Goal: Use online tool/utility: Utilize a website feature to perform a specific function

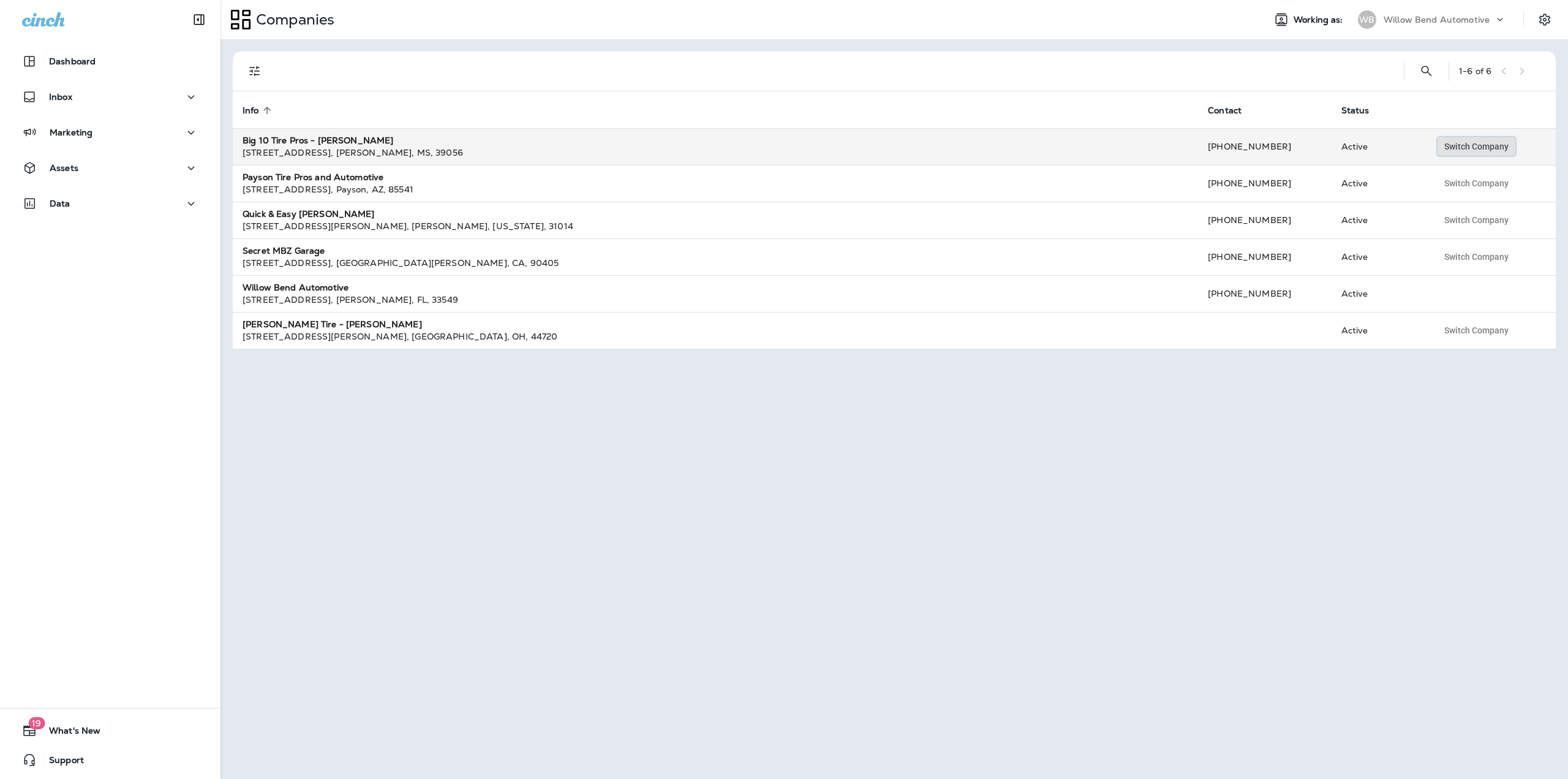
click at [1485, 145] on span "Switch Company" at bounding box center [1476, 146] width 64 height 8
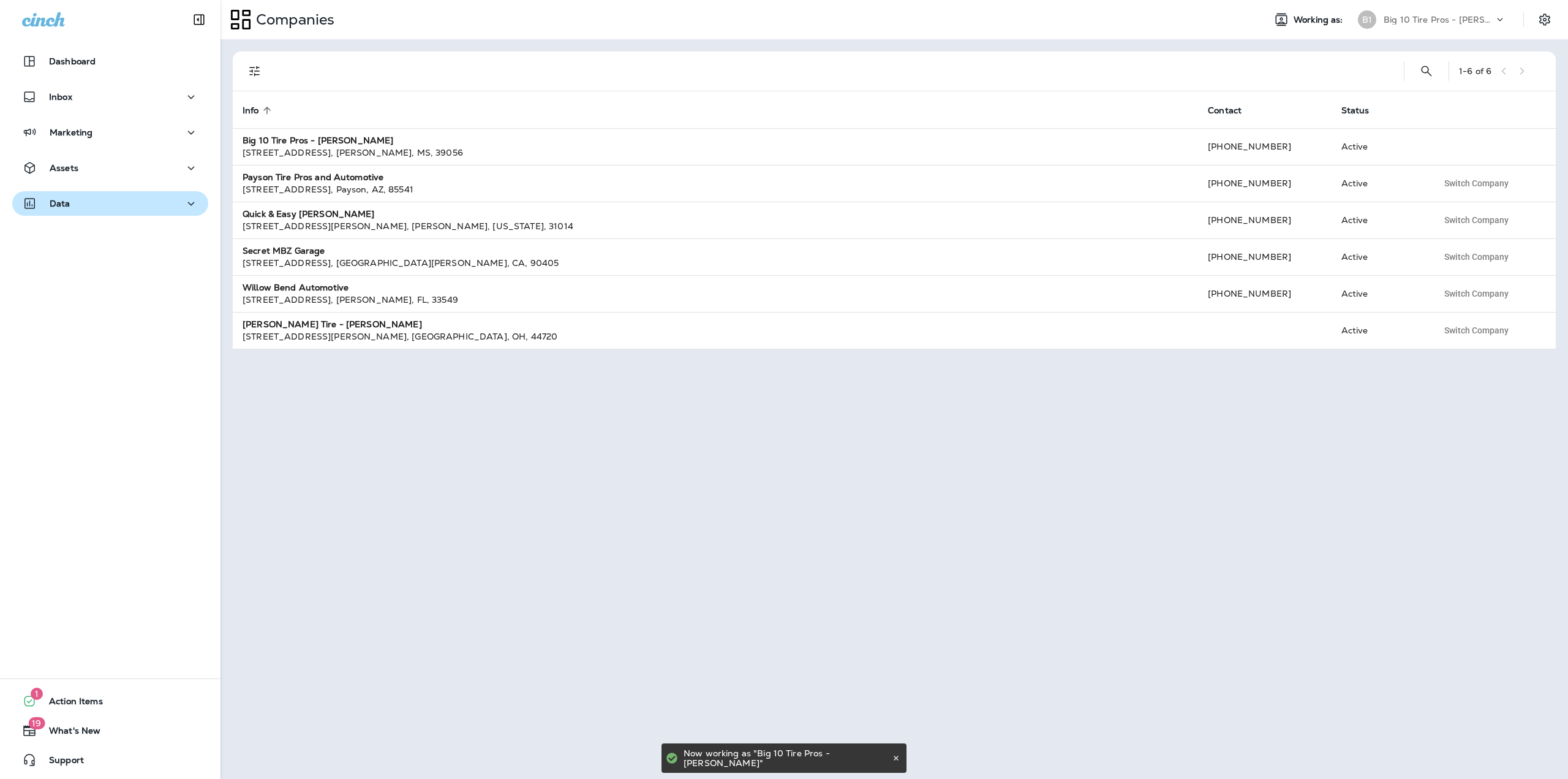
click at [160, 211] on div "Data" at bounding box center [110, 204] width 176 height 15
click at [81, 207] on div "Data" at bounding box center [110, 204] width 176 height 15
click at [78, 172] on div "Assets" at bounding box center [110, 168] width 176 height 15
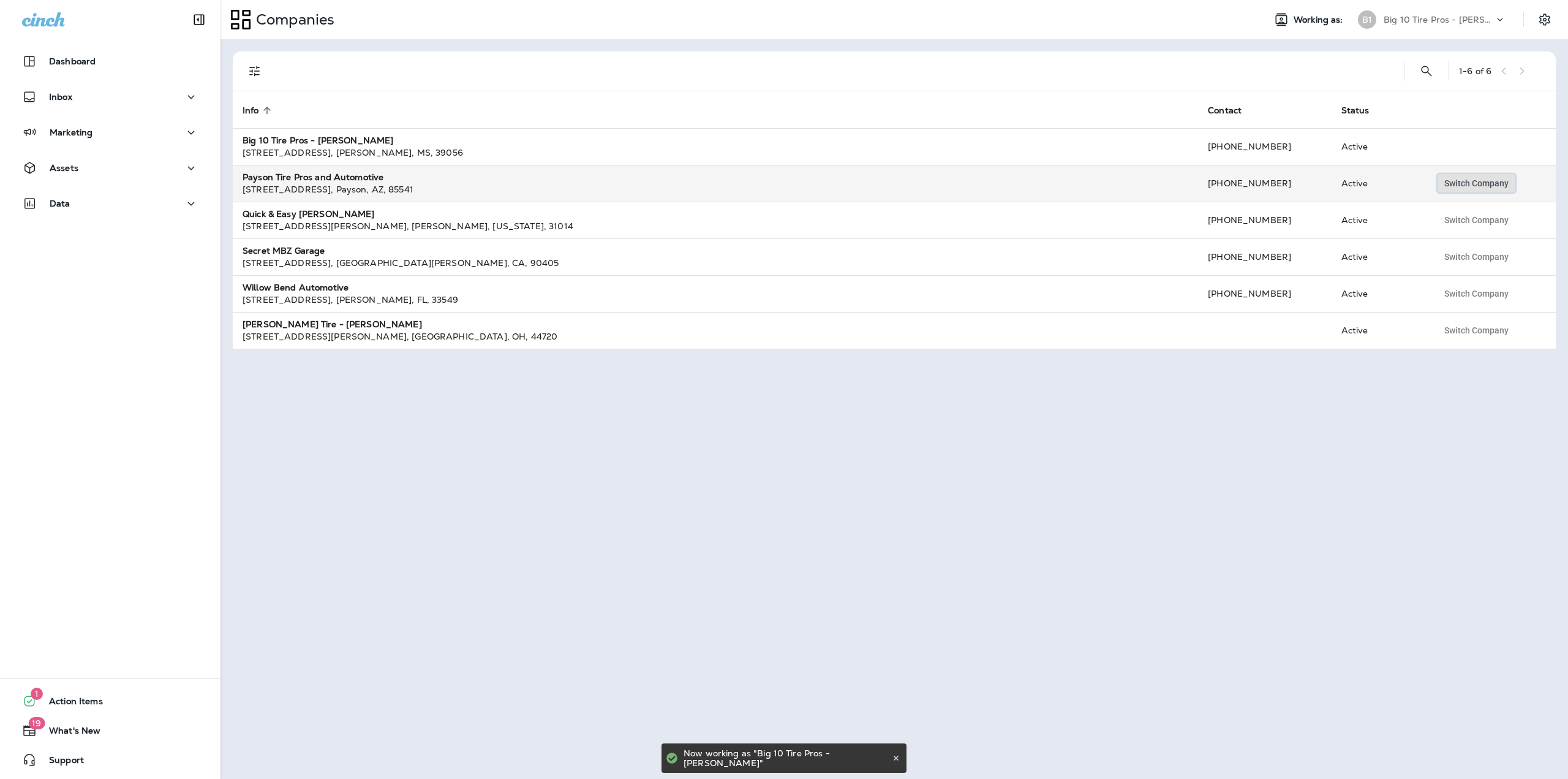
click at [1453, 189] on button "Switch Company" at bounding box center [1476, 183] width 78 height 19
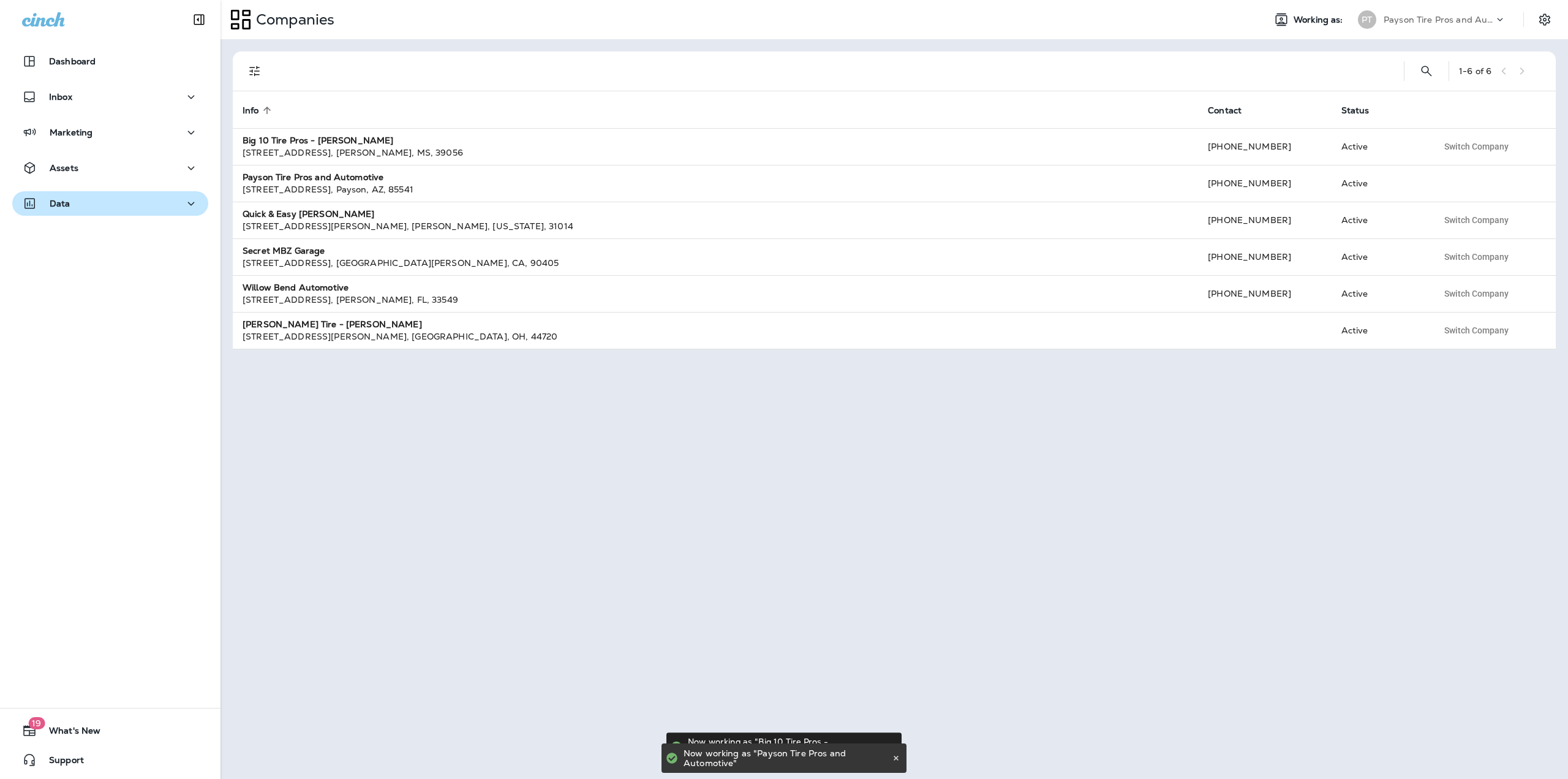
click at [98, 210] on div "Data" at bounding box center [110, 204] width 176 height 15
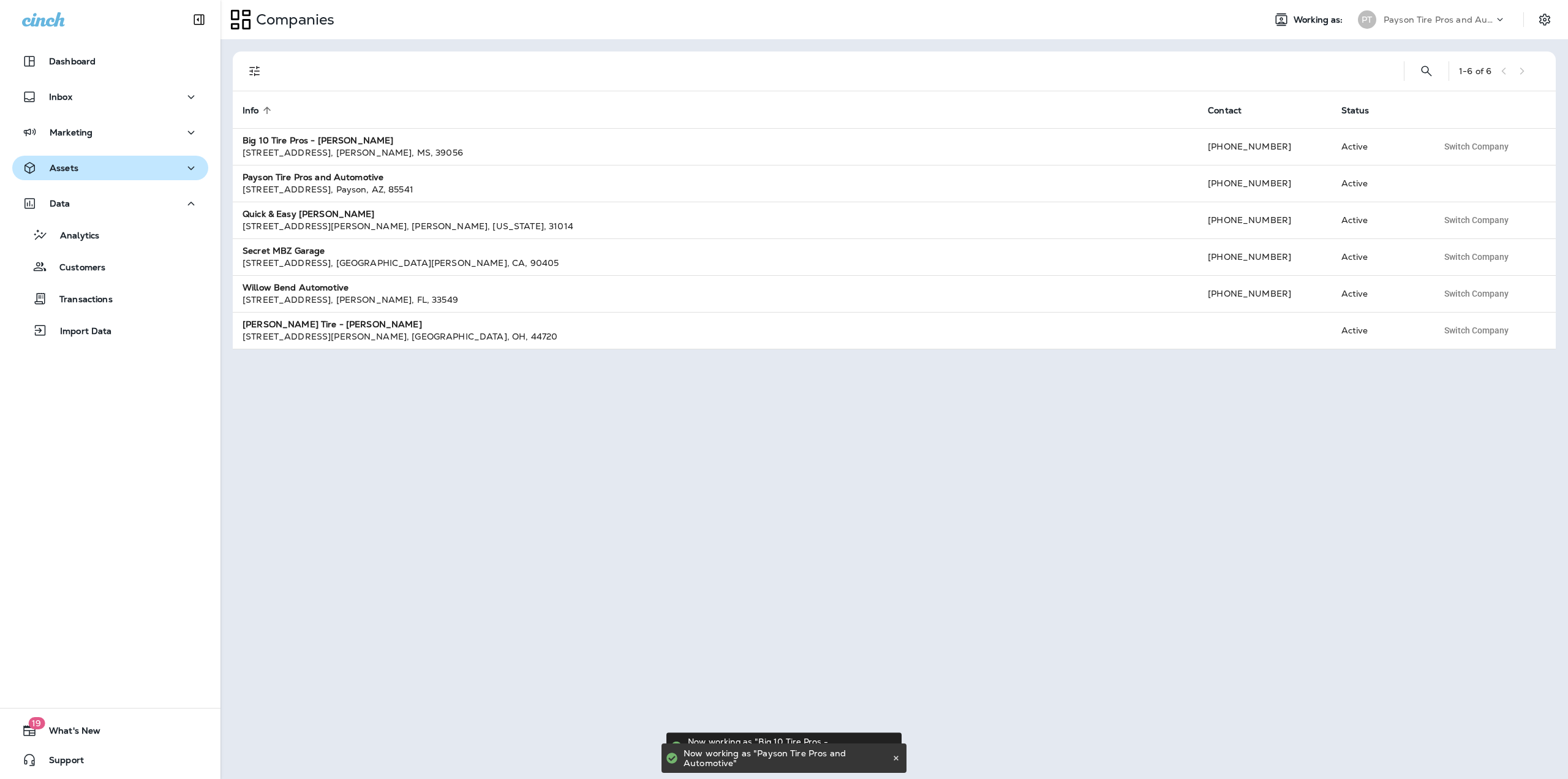
click at [88, 177] on button "Assets" at bounding box center [110, 168] width 196 height 24
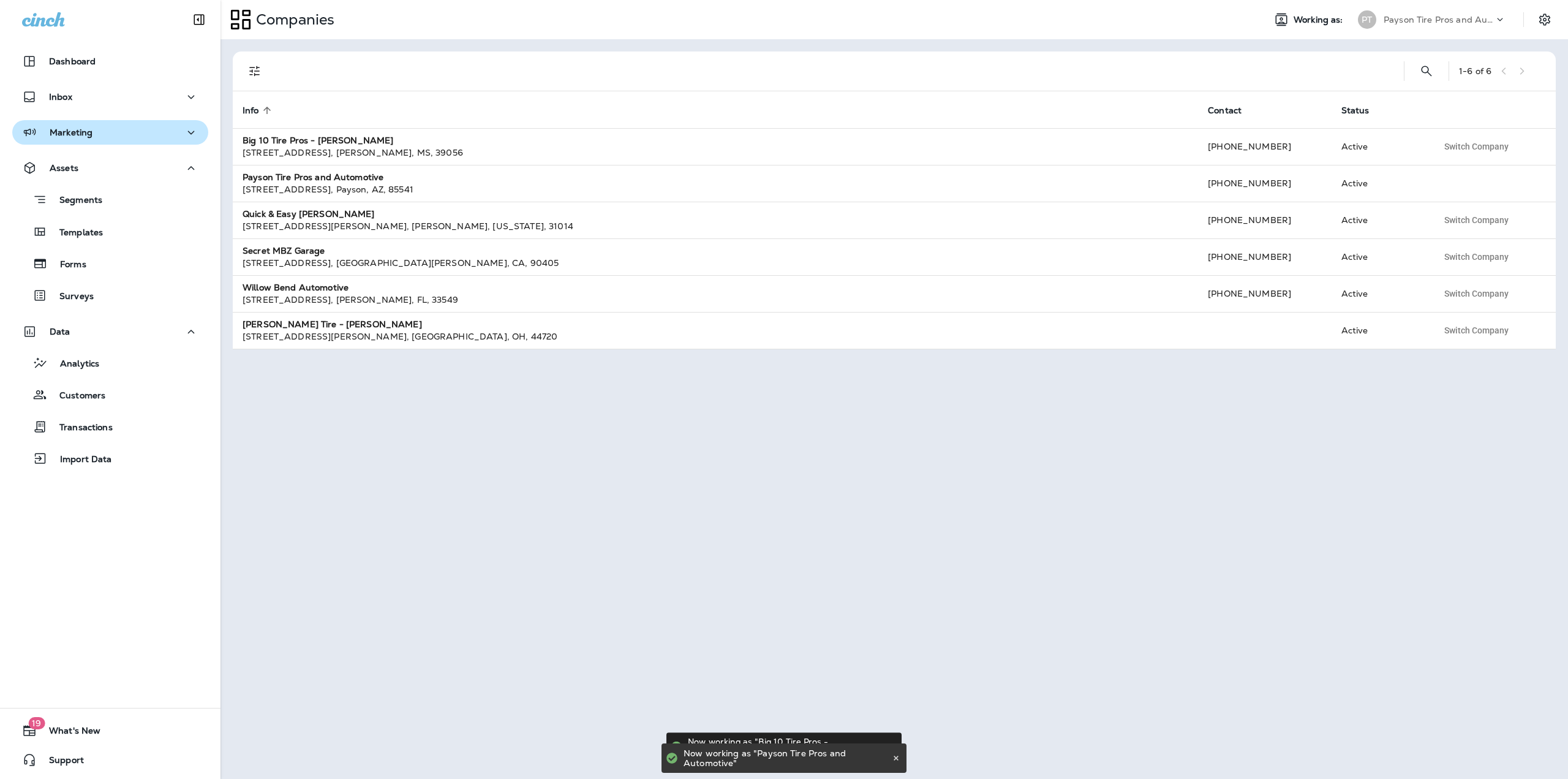
click at [84, 133] on p "Marketing" at bounding box center [71, 132] width 43 height 10
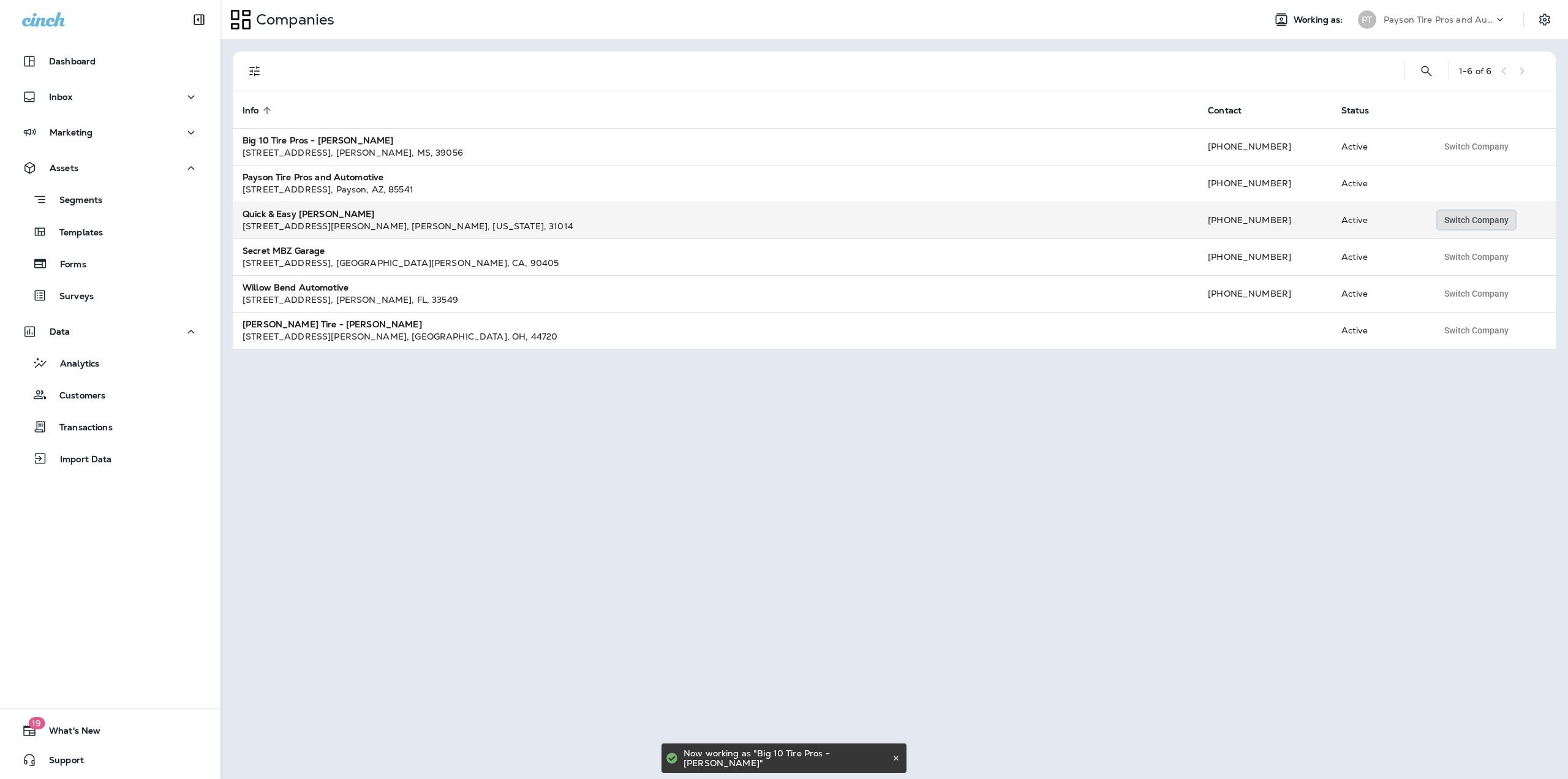
click at [1455, 220] on span "Switch Company" at bounding box center [1476, 220] width 64 height 8
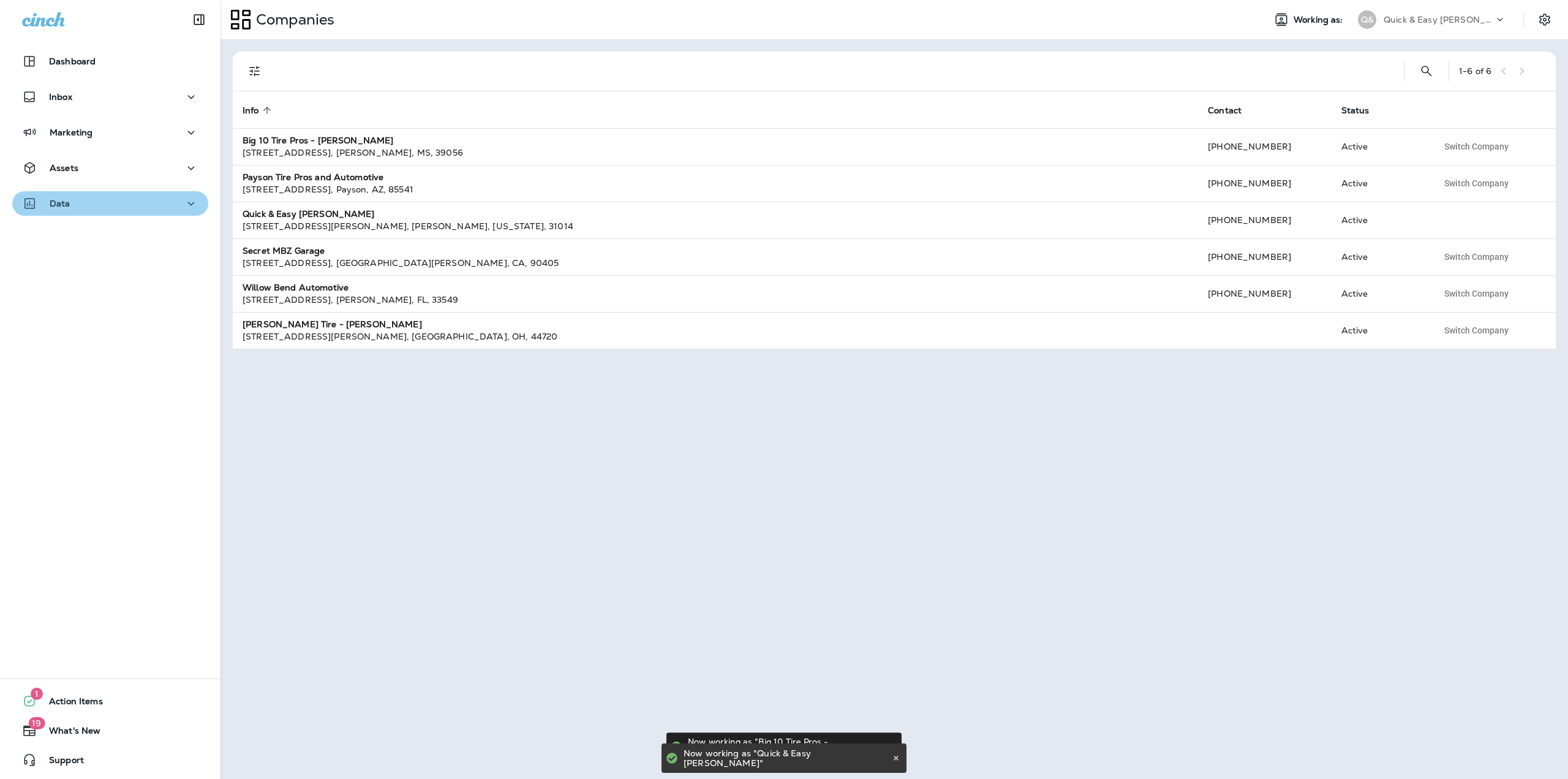
click at [125, 204] on div "Data" at bounding box center [110, 204] width 176 height 15
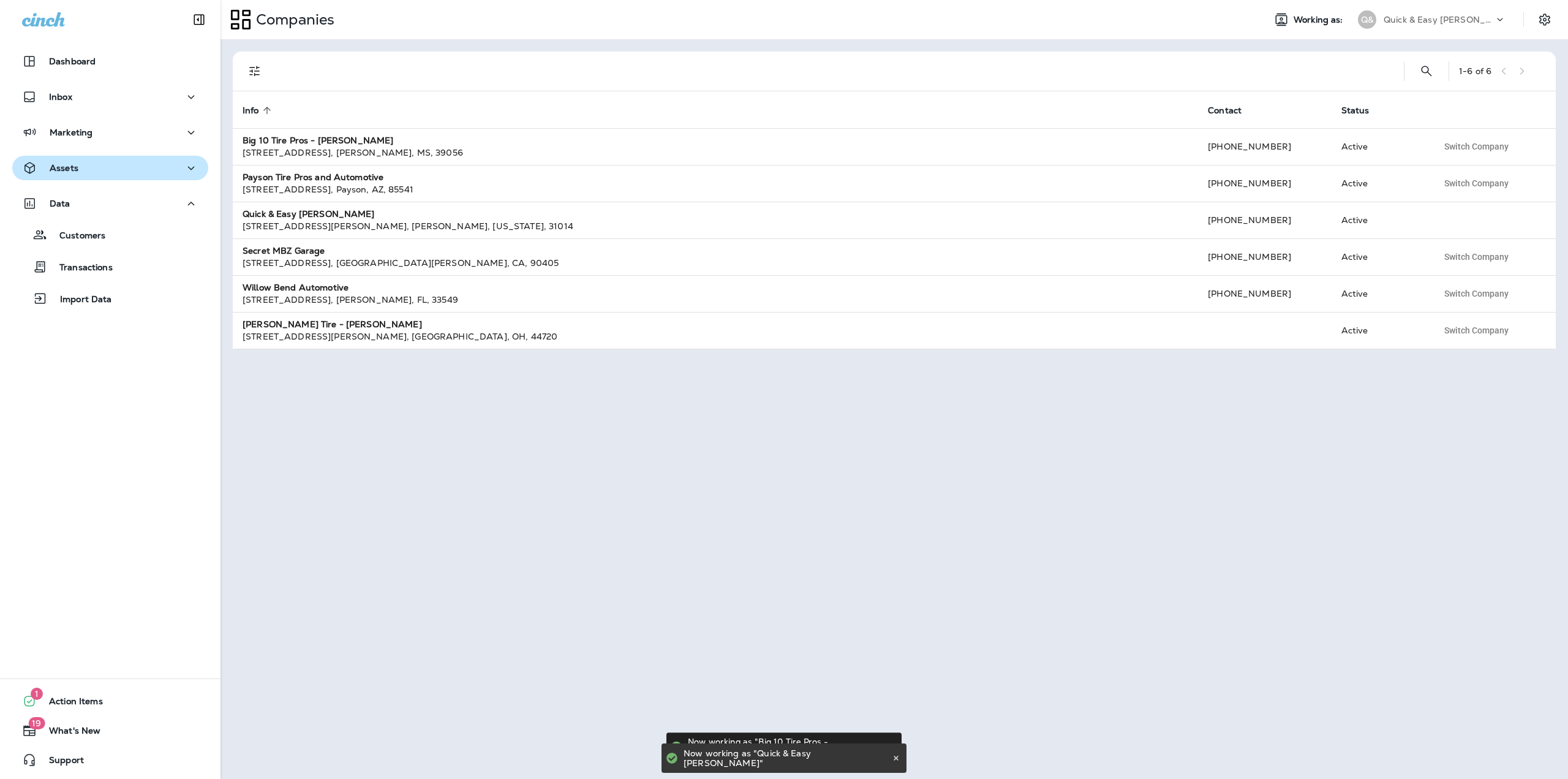
click at [124, 172] on div "Assets" at bounding box center [110, 168] width 176 height 15
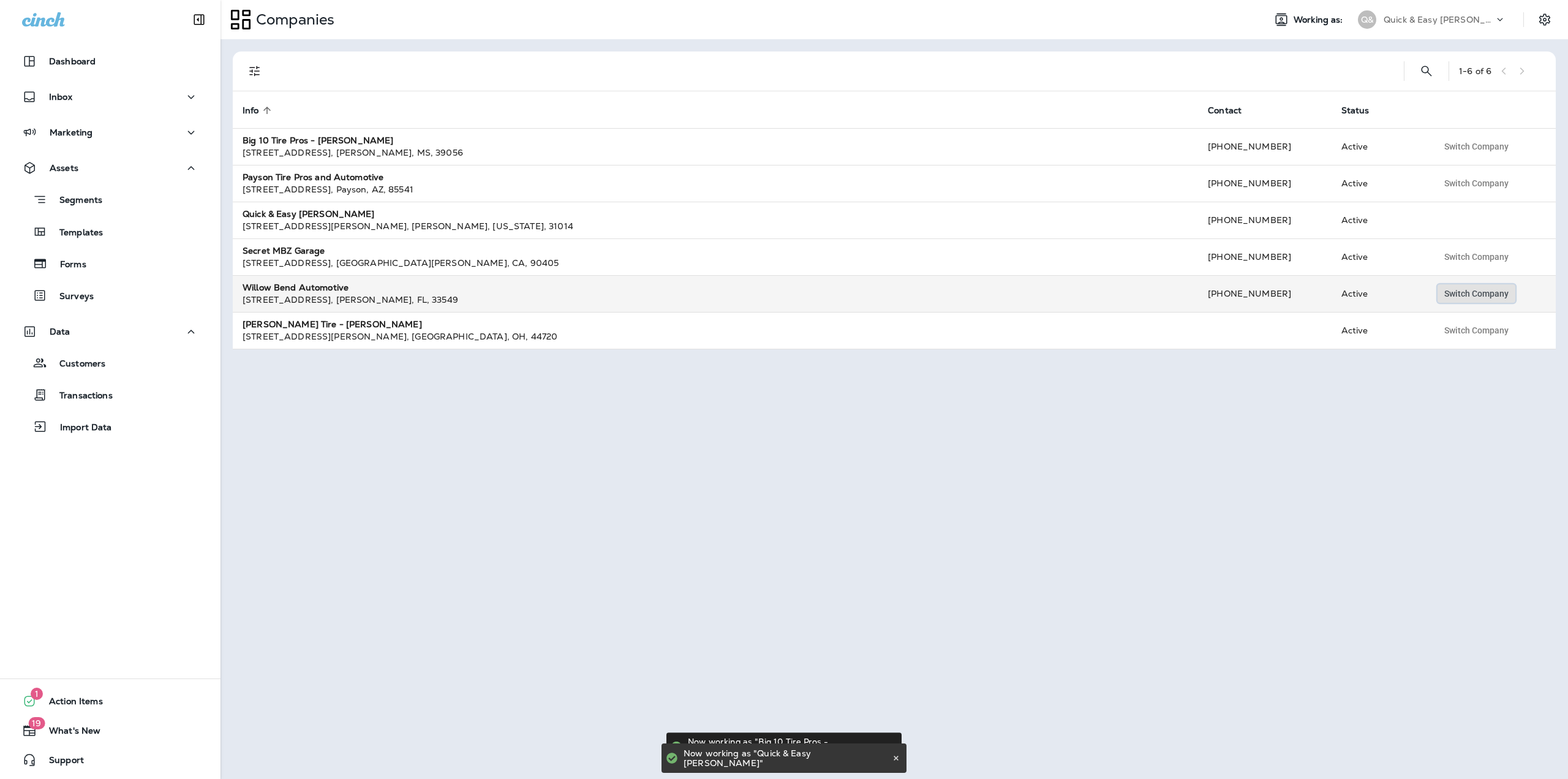
click at [1457, 300] on button "Switch Company" at bounding box center [1476, 294] width 78 height 19
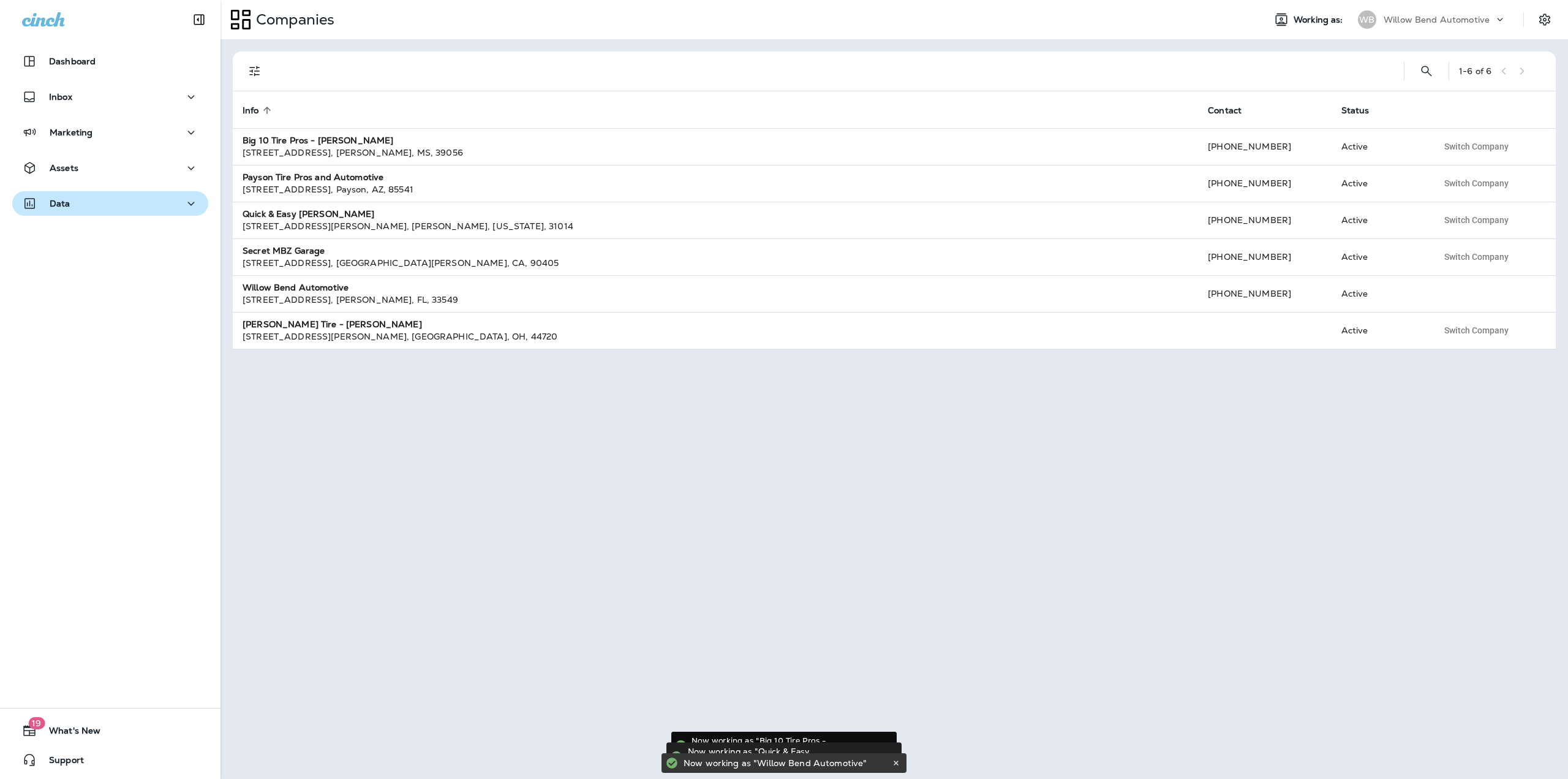
click at [110, 211] on button "Data" at bounding box center [110, 203] width 196 height 24
click at [68, 191] on button "Data" at bounding box center [110, 203] width 196 height 24
click at [68, 173] on div "Assets" at bounding box center [50, 168] width 57 height 15
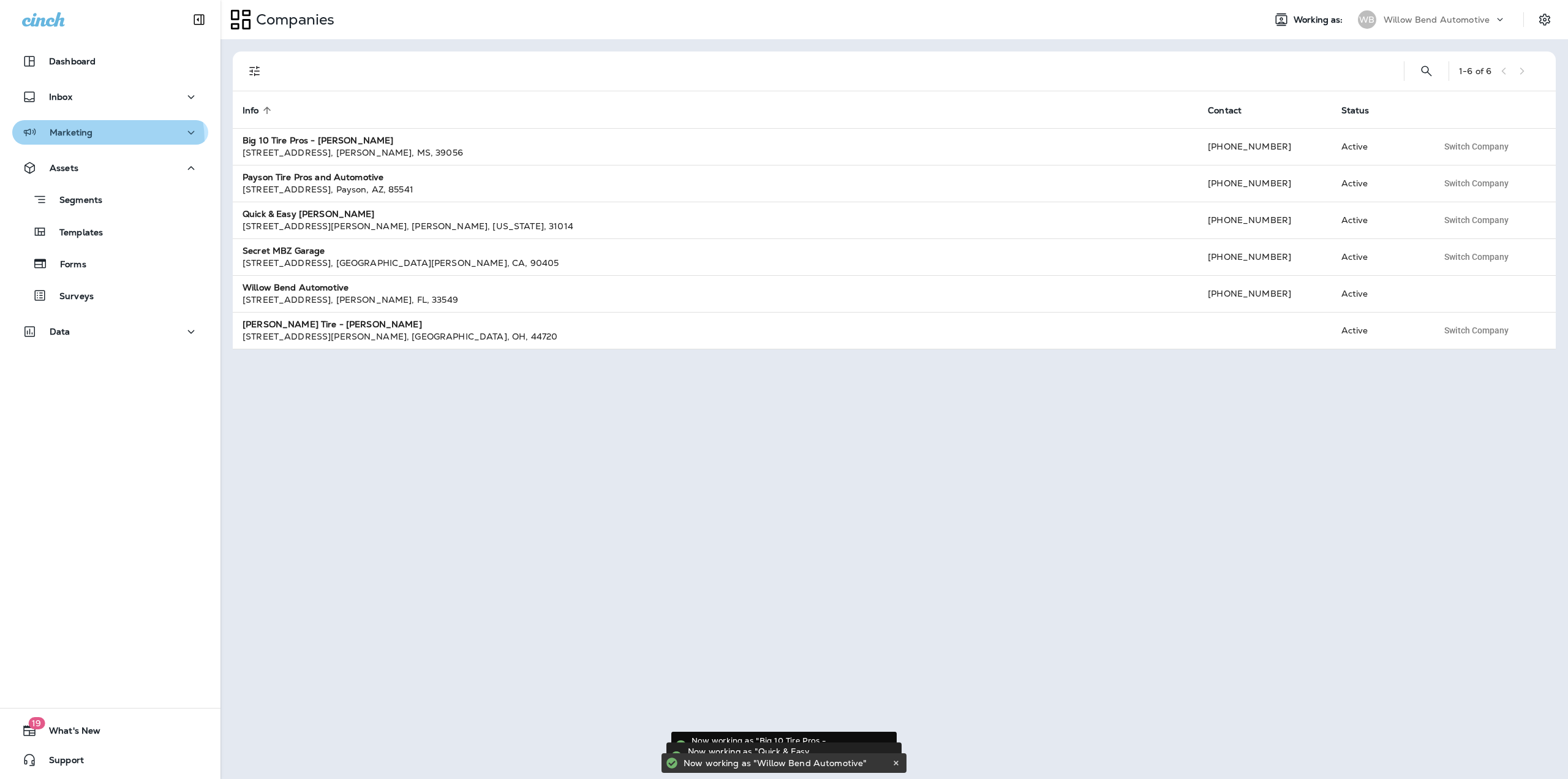
click at [67, 142] on button "Marketing" at bounding box center [110, 133] width 196 height 24
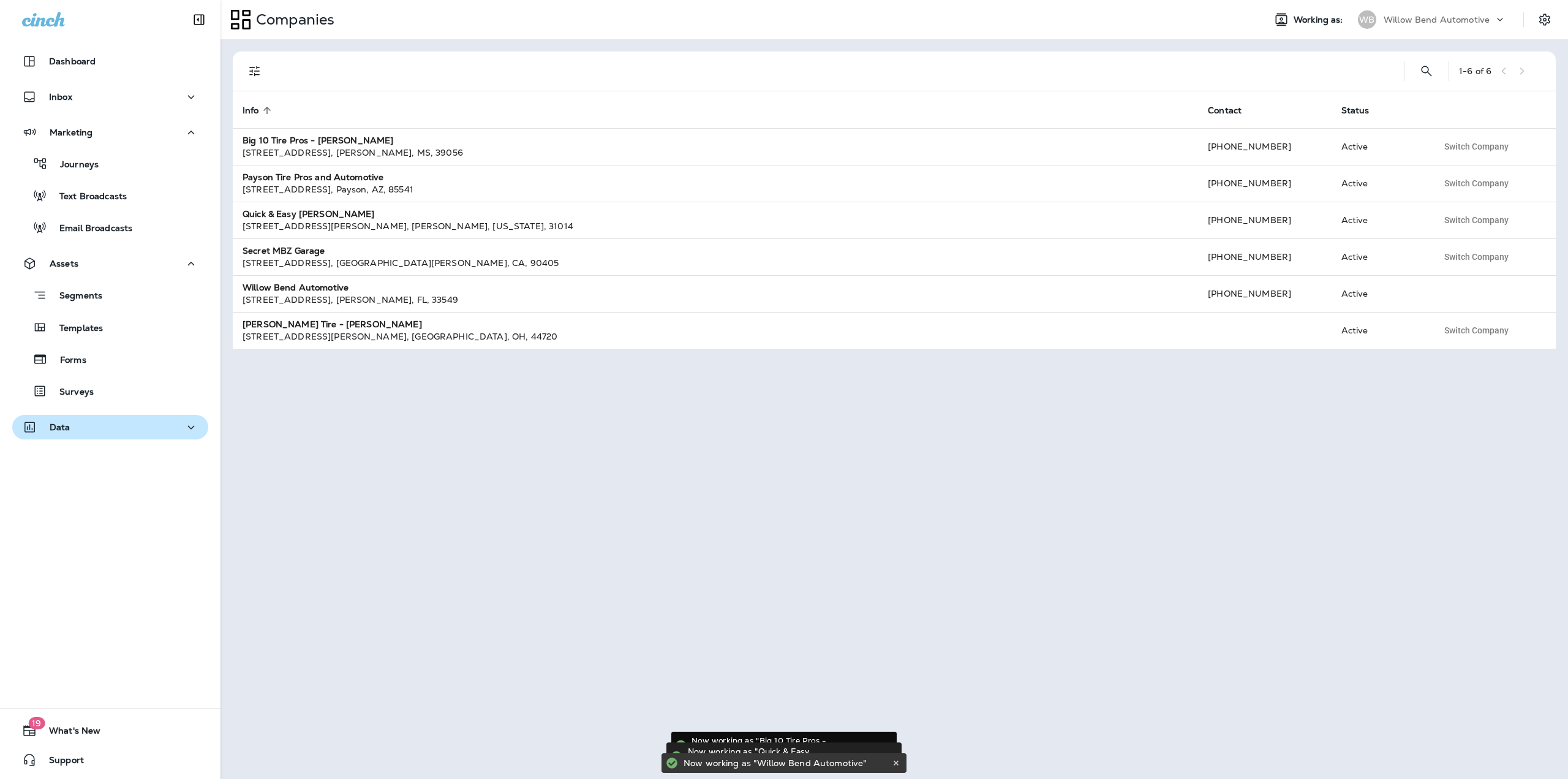
click at [125, 427] on div "Data" at bounding box center [110, 427] width 176 height 15
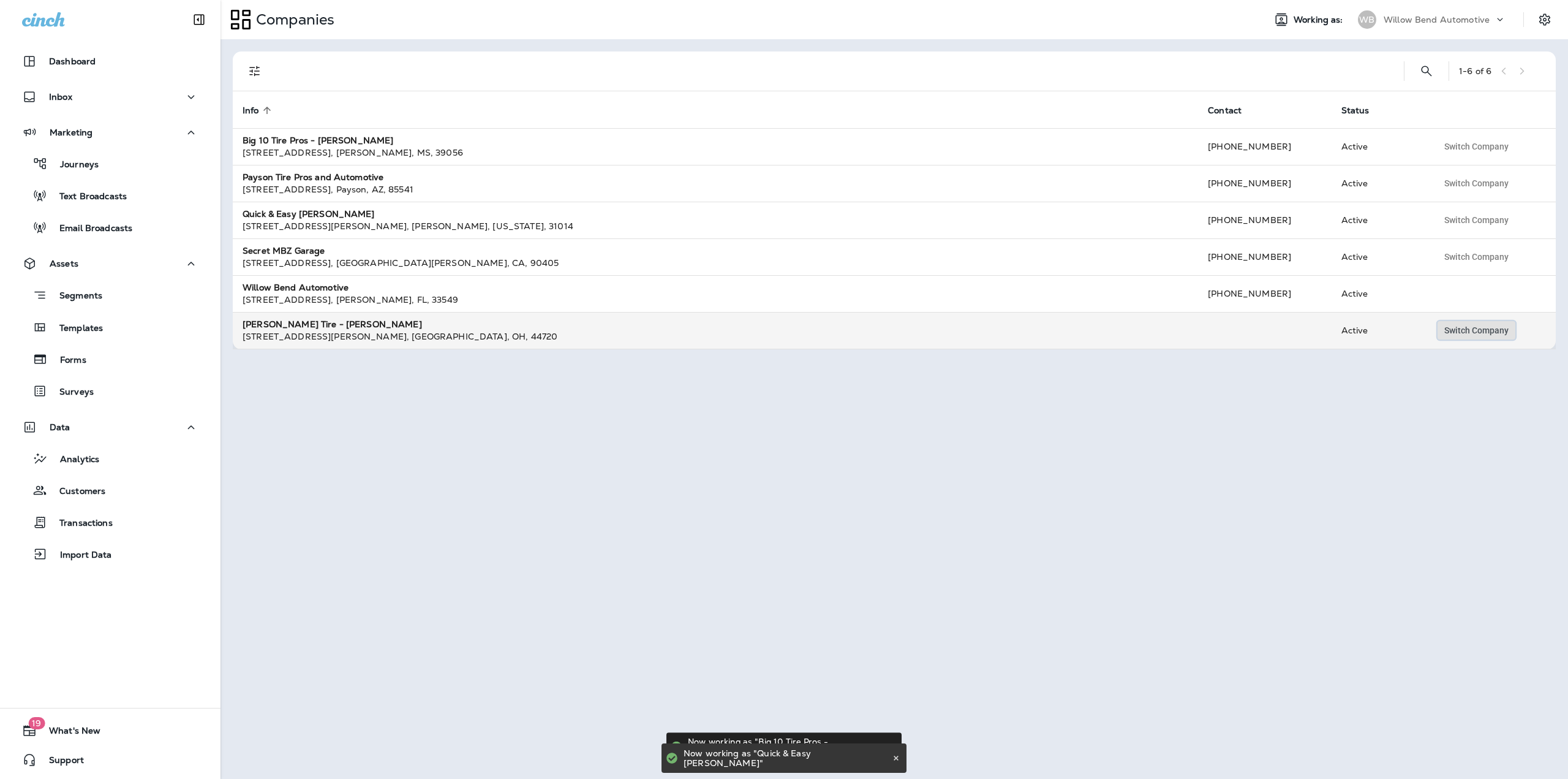
click at [1458, 330] on span "Switch Company" at bounding box center [1476, 330] width 64 height 8
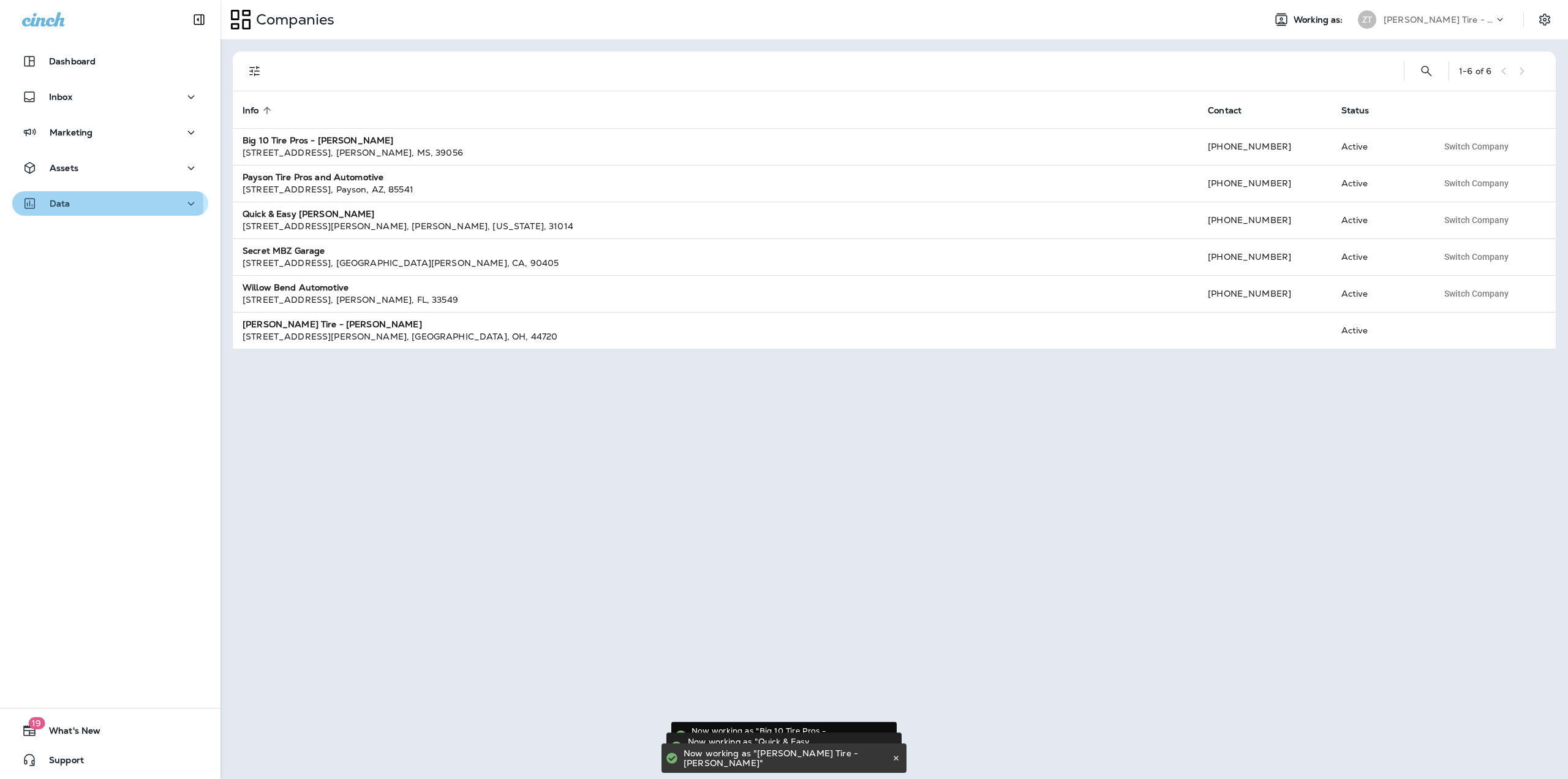
click at [83, 203] on div "Data" at bounding box center [110, 204] width 176 height 15
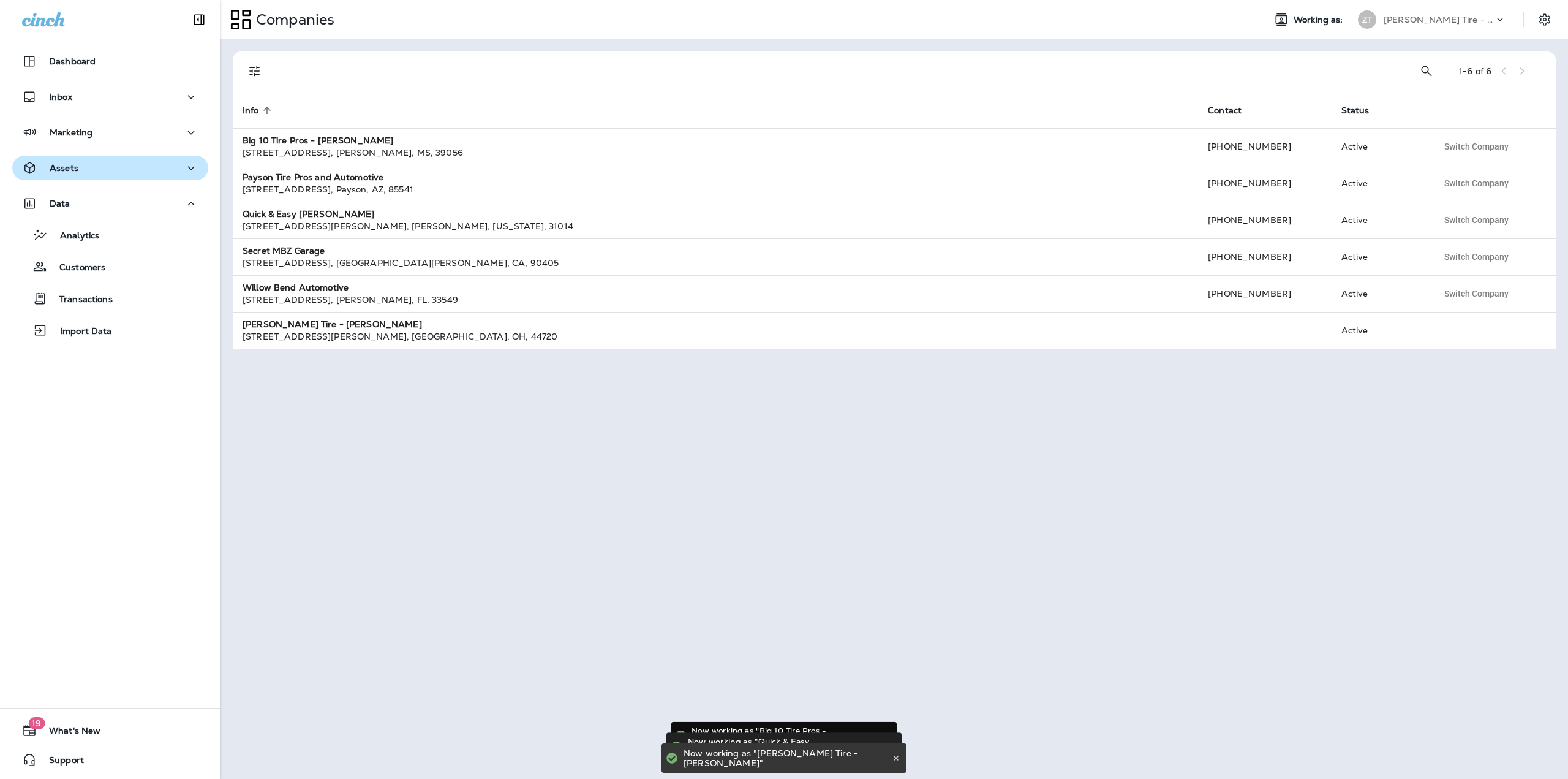
drag, startPoint x: 76, startPoint y: 188, endPoint x: 75, endPoint y: 179, distance: 9.1
click at [76, 188] on div "Dashboard Inbox Marketing Assets Data Analytics Customers Transactions Import D…" at bounding box center [110, 198] width 221 height 324
click at [75, 173] on p "Assets" at bounding box center [64, 167] width 29 height 10
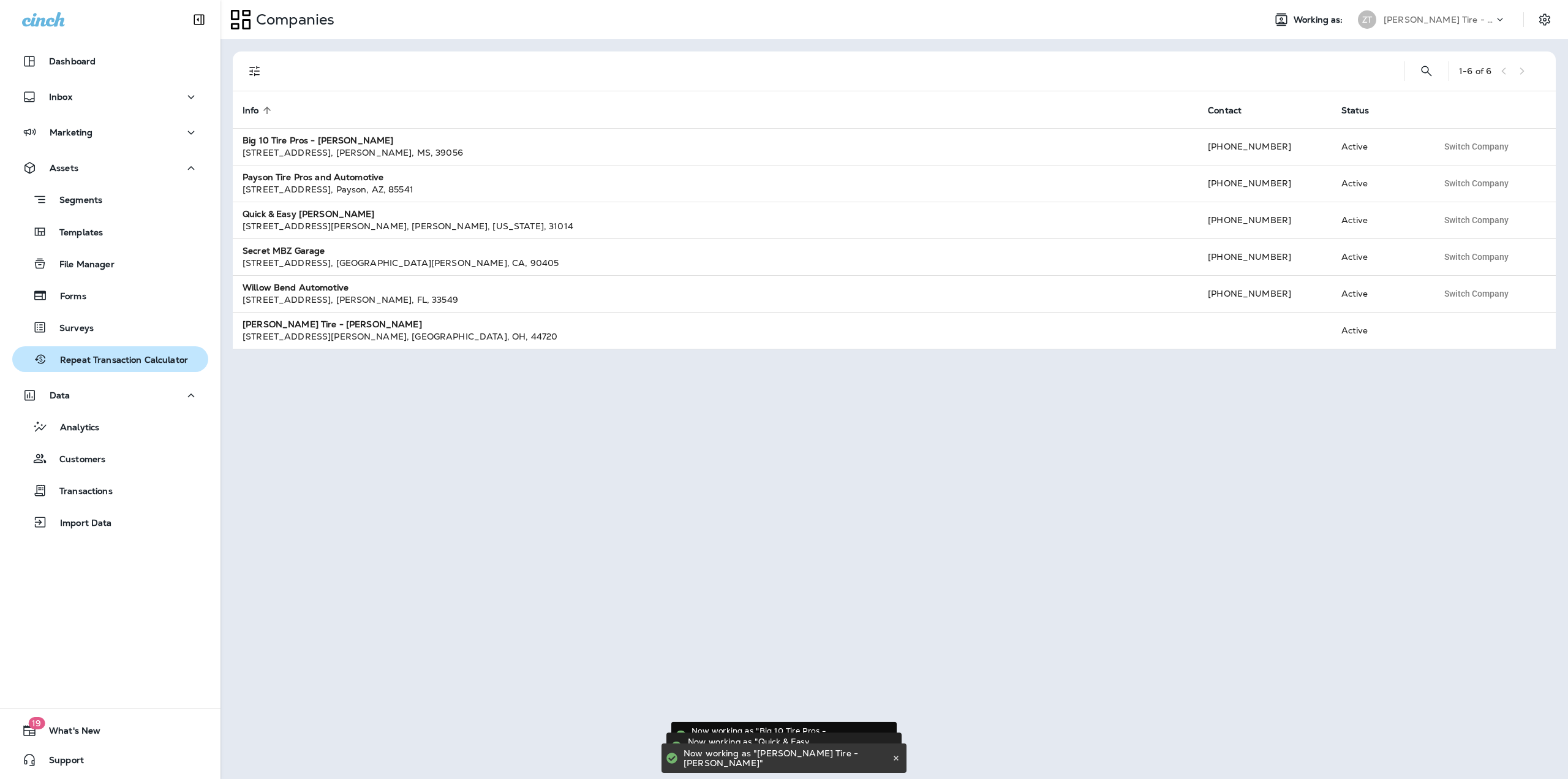
click at [122, 363] on p "Repeat Transaction Calculator" at bounding box center [118, 361] width 140 height 12
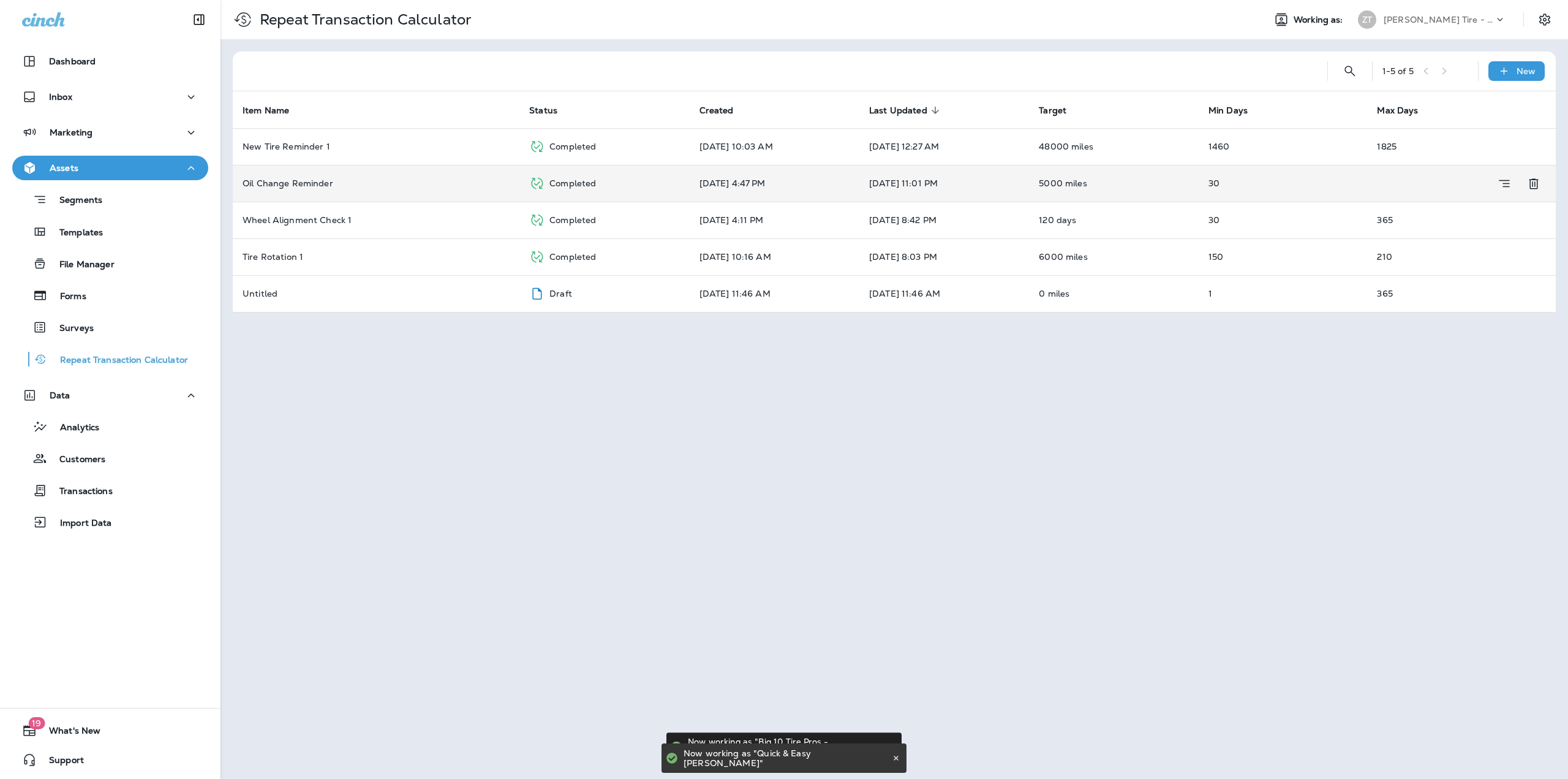
click at [555, 185] on p "Completed" at bounding box center [573, 183] width 46 height 10
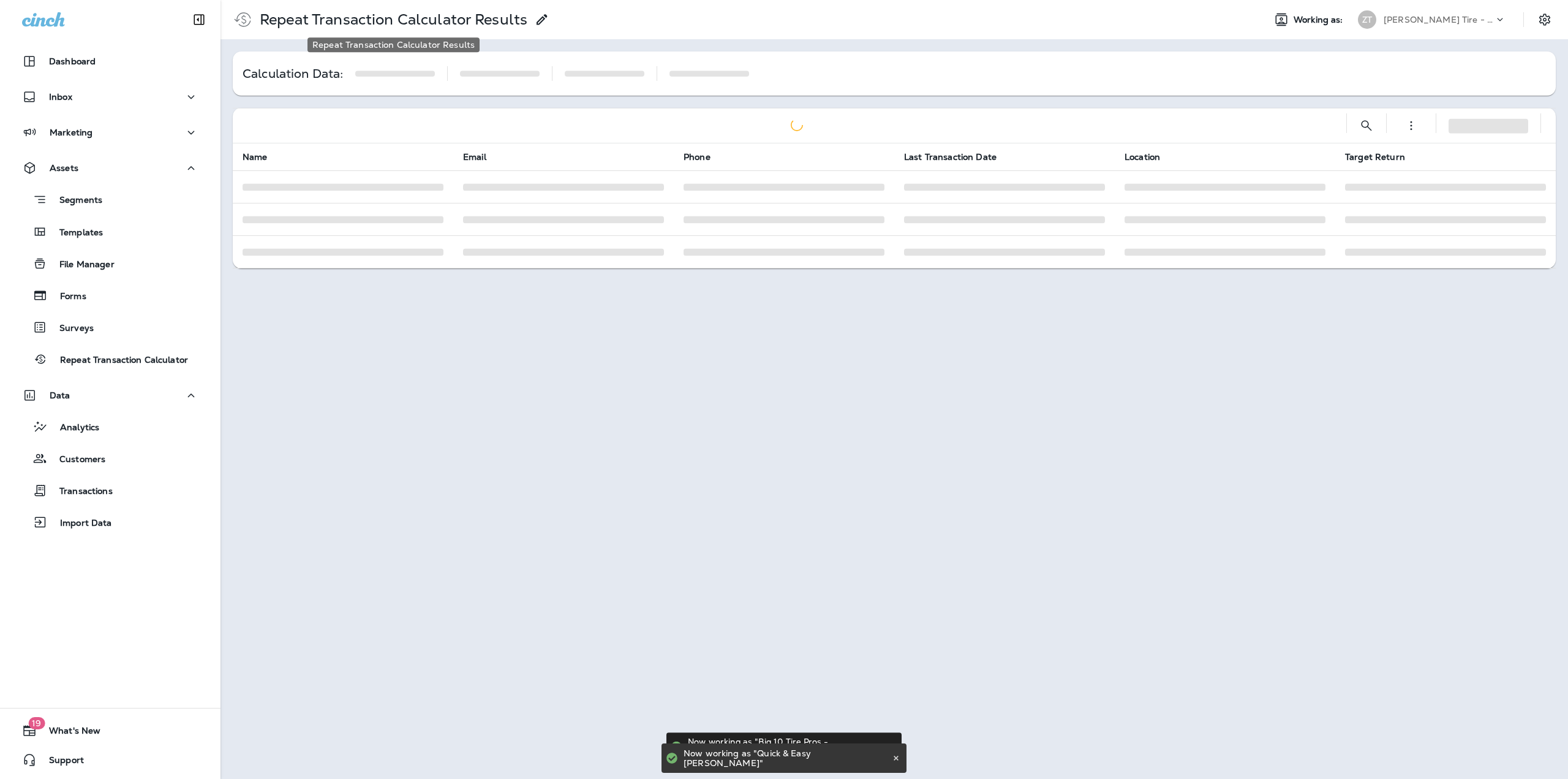
click at [283, 27] on p "Repeat Transaction Calculator Results" at bounding box center [391, 19] width 273 height 19
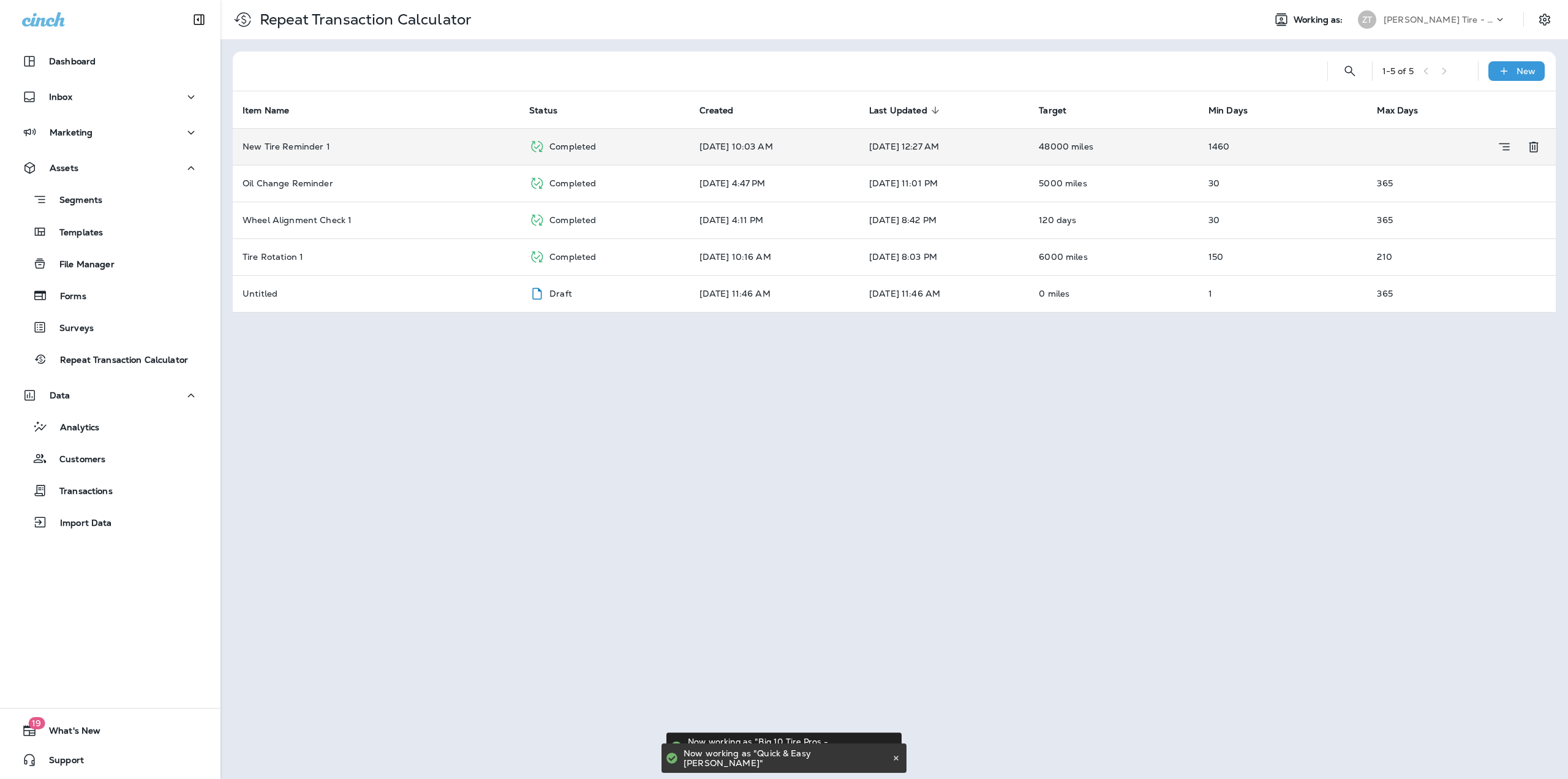
click at [349, 138] on td "New Tire Reminder 1" at bounding box center [376, 146] width 286 height 37
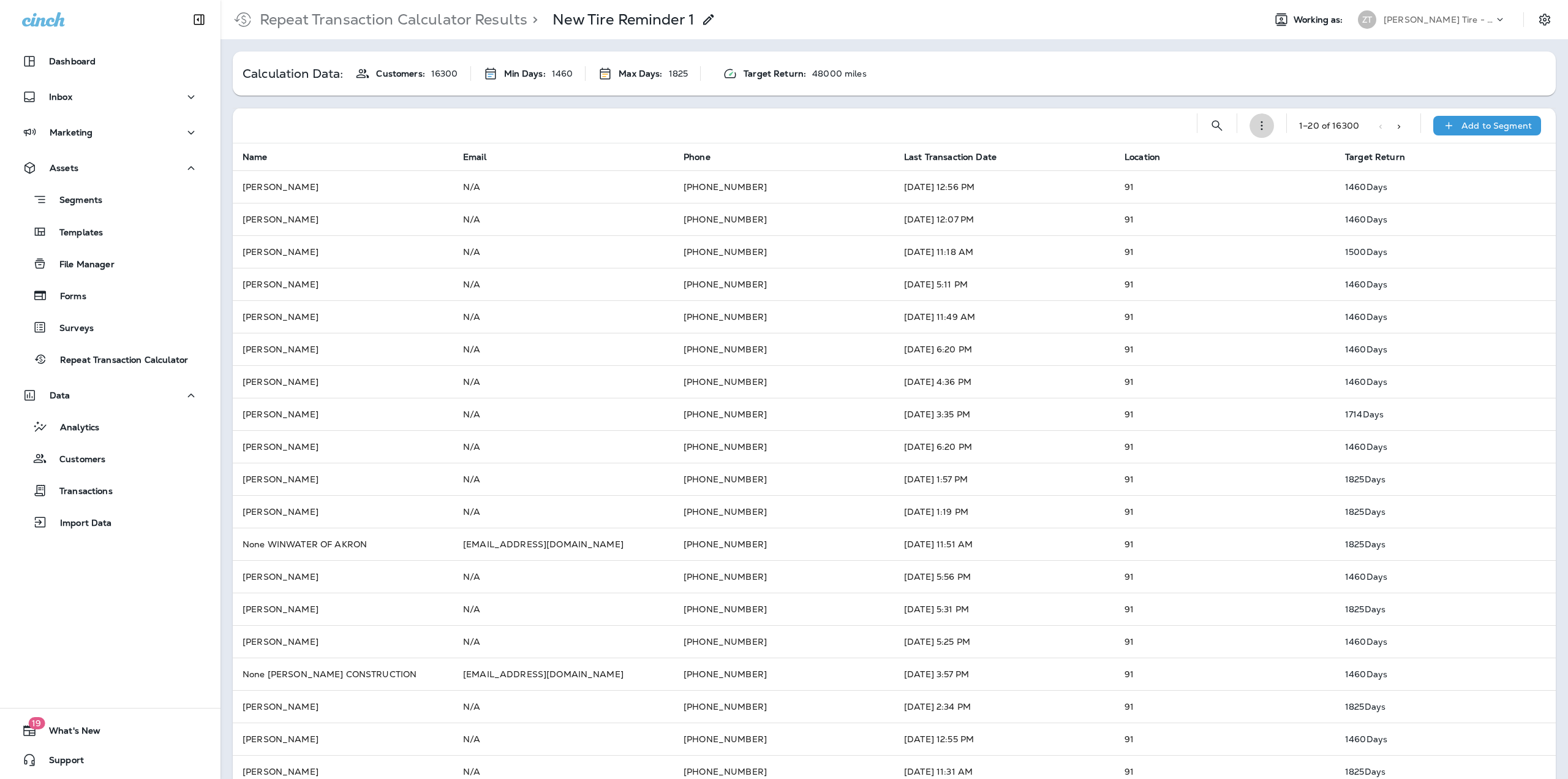
click at [1257, 127] on icon "button" at bounding box center [1261, 126] width 15 height 15
click at [1251, 144] on button "Edit Calculation" at bounding box center [1256, 153] width 122 height 30
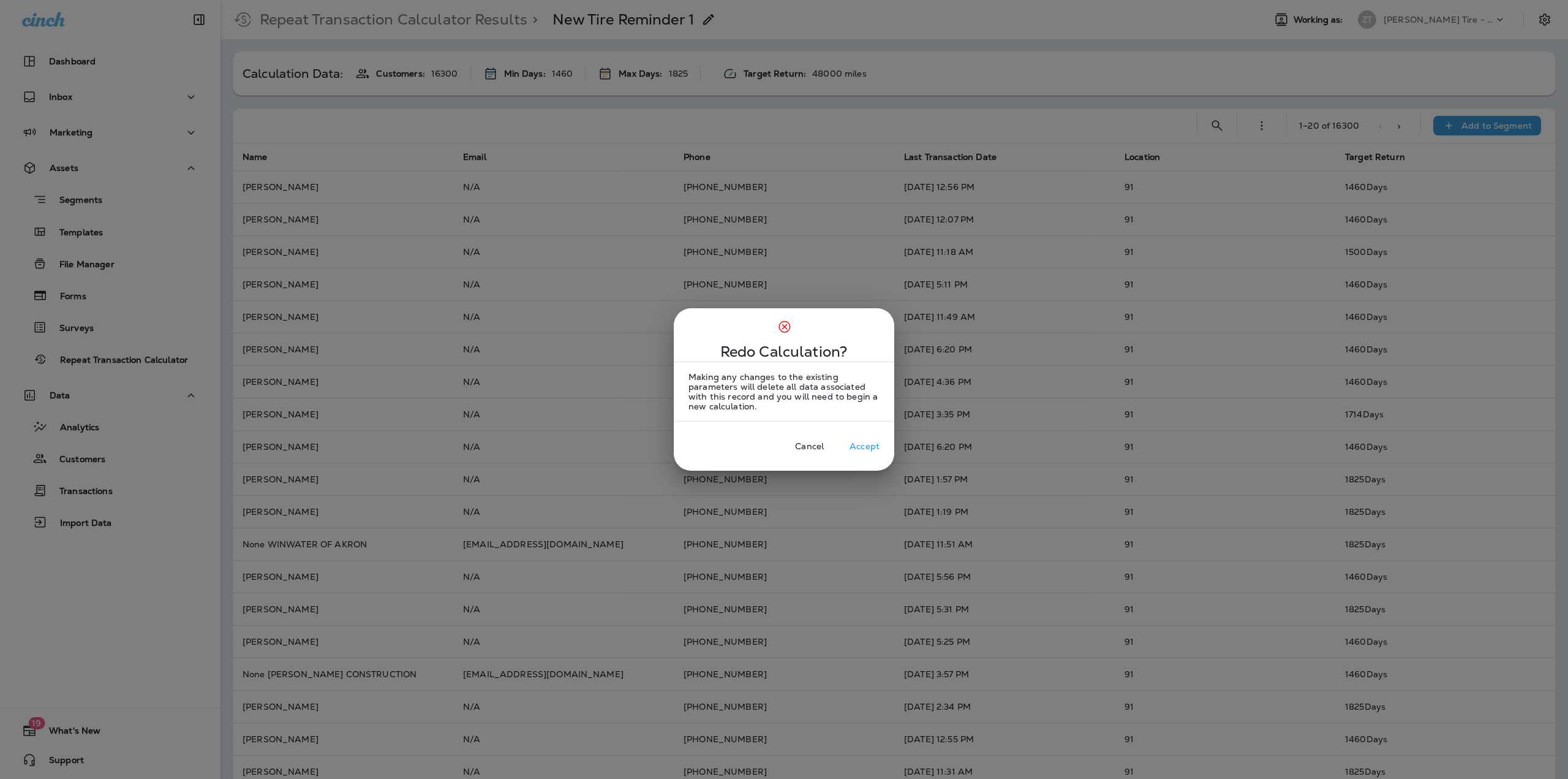
click at [869, 439] on button "Accept" at bounding box center [864, 446] width 50 height 19
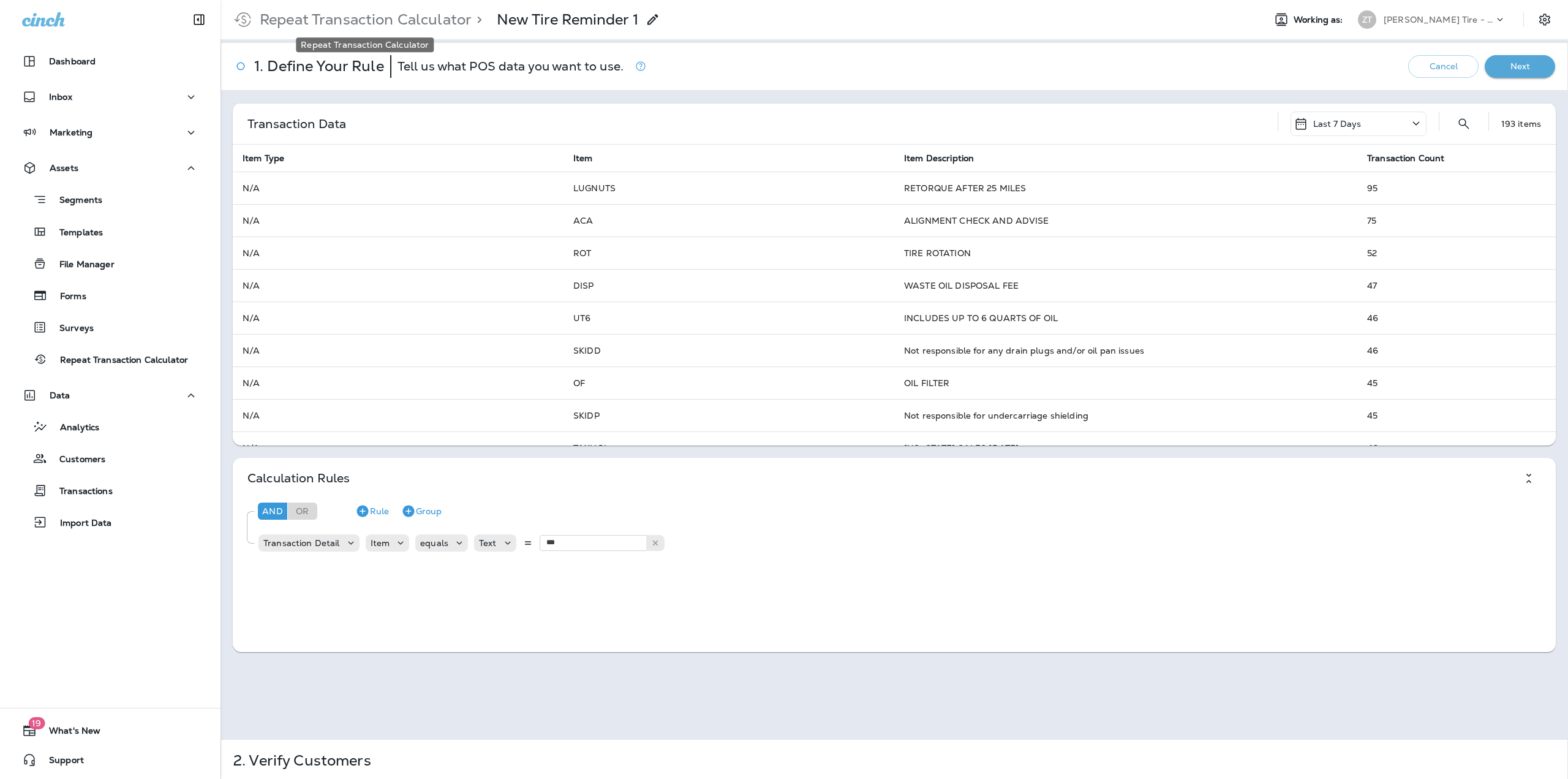
click at [350, 26] on p "Repeat Transaction Calculator" at bounding box center [363, 19] width 217 height 19
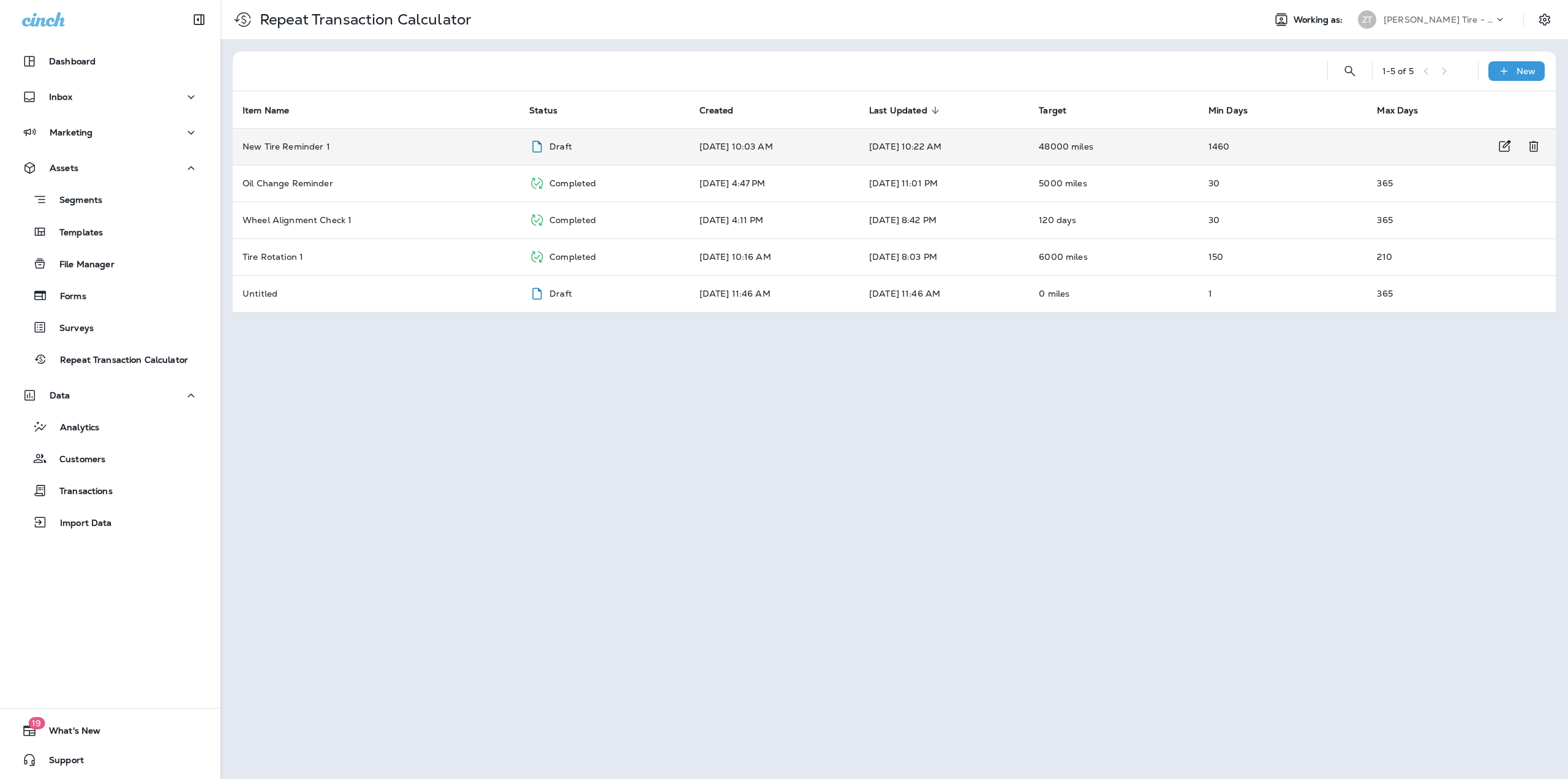
click at [675, 141] on div "Draft" at bounding box center [604, 147] width 151 height 15
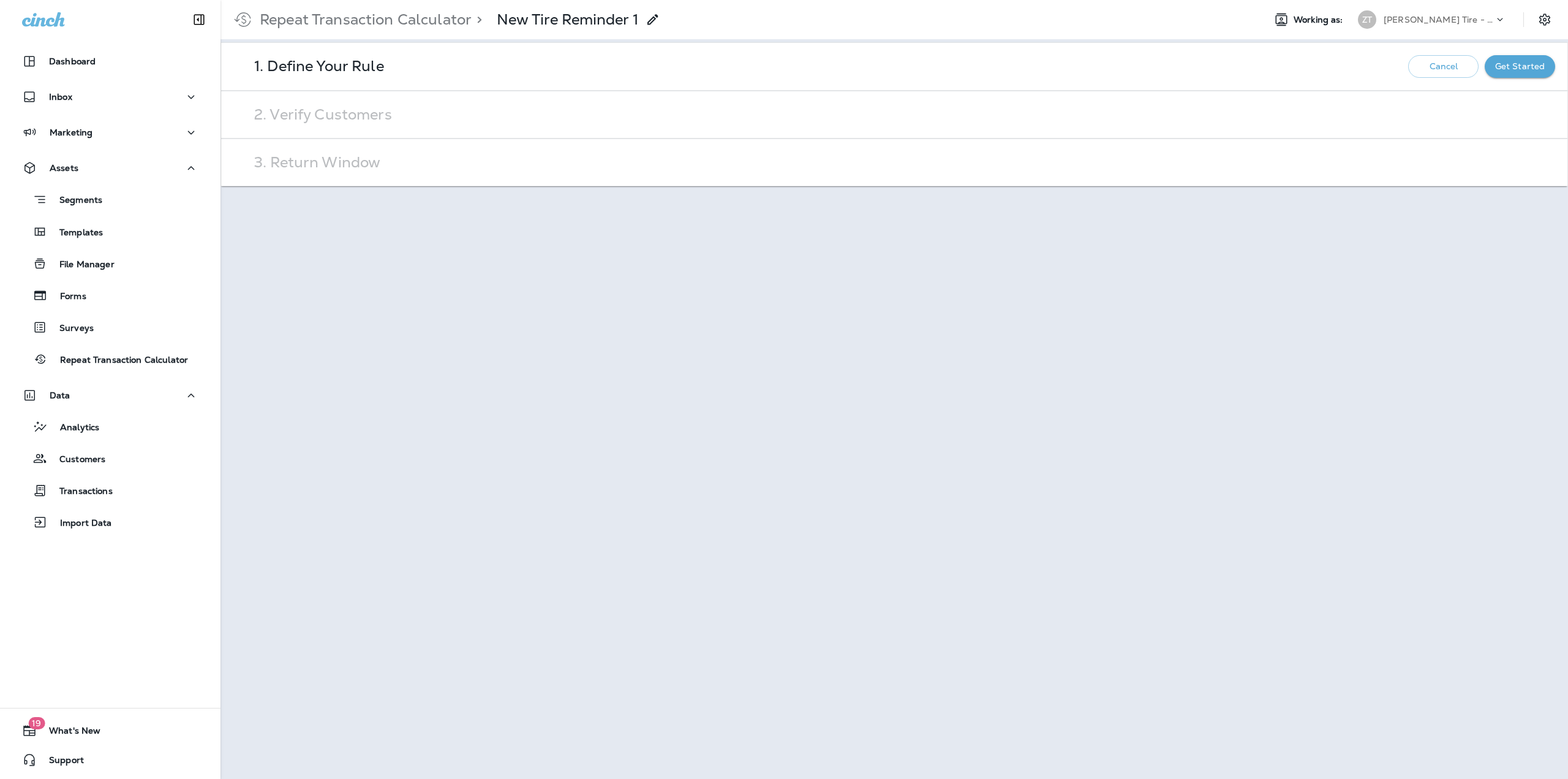
click at [1522, 73] on button "Get Started" at bounding box center [1519, 66] width 70 height 23
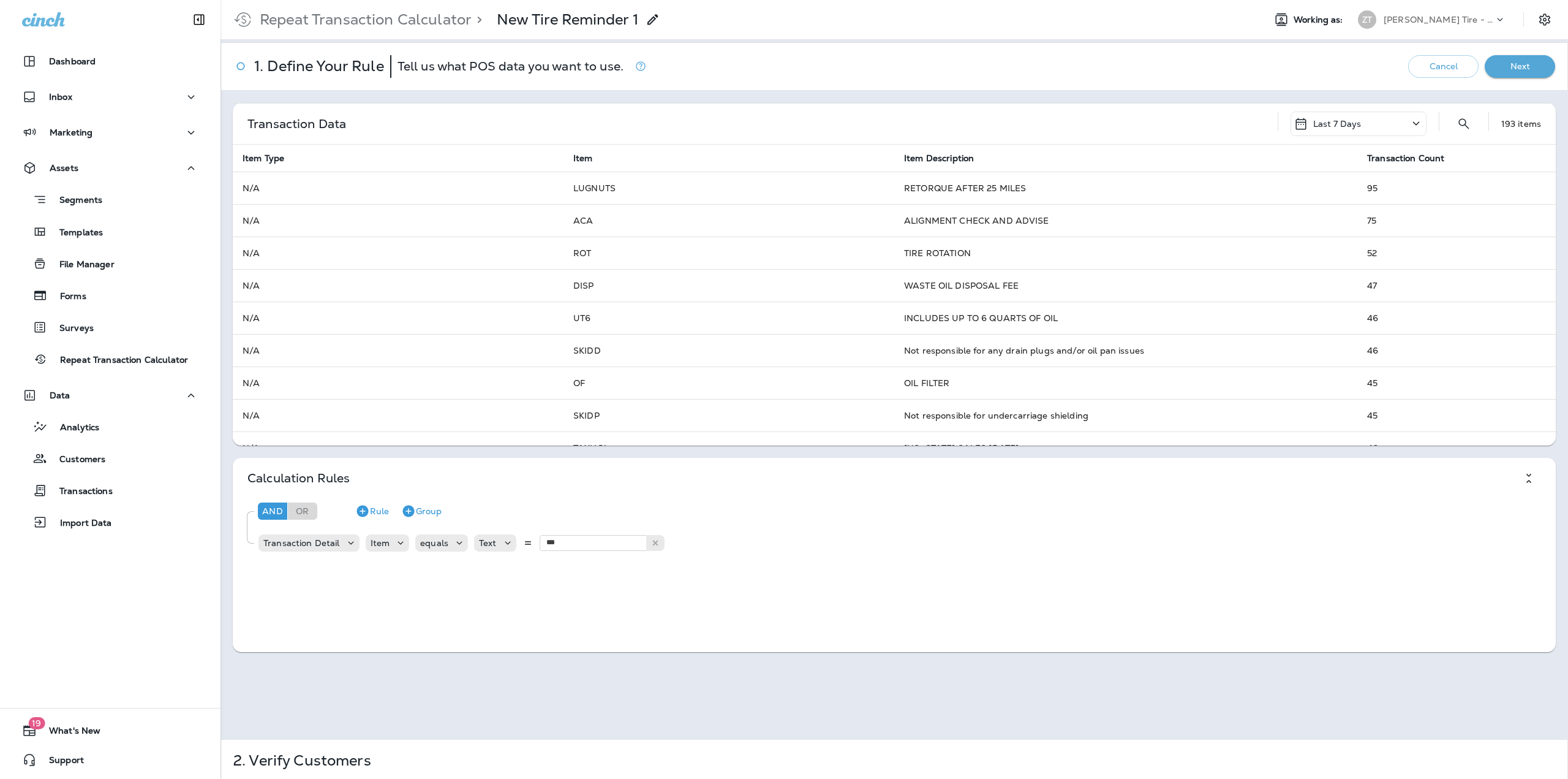
click at [1522, 73] on button "Next" at bounding box center [1519, 66] width 70 height 23
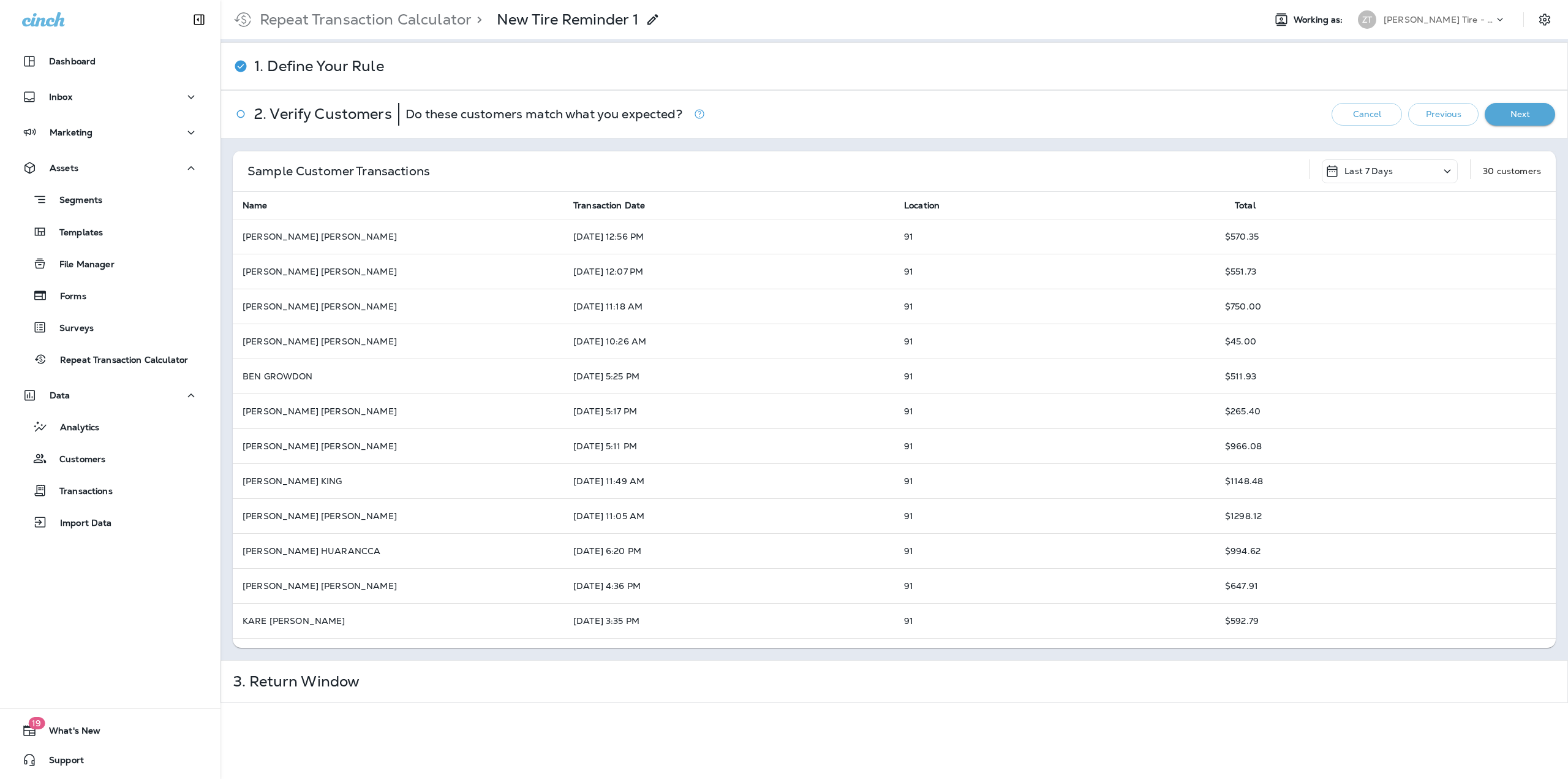
click at [1520, 102] on div "2. Verify Customers Do these customers match what you expected? Cancel Previous…" at bounding box center [894, 114] width 1346 height 47
click at [1518, 109] on button "Next" at bounding box center [1519, 114] width 70 height 23
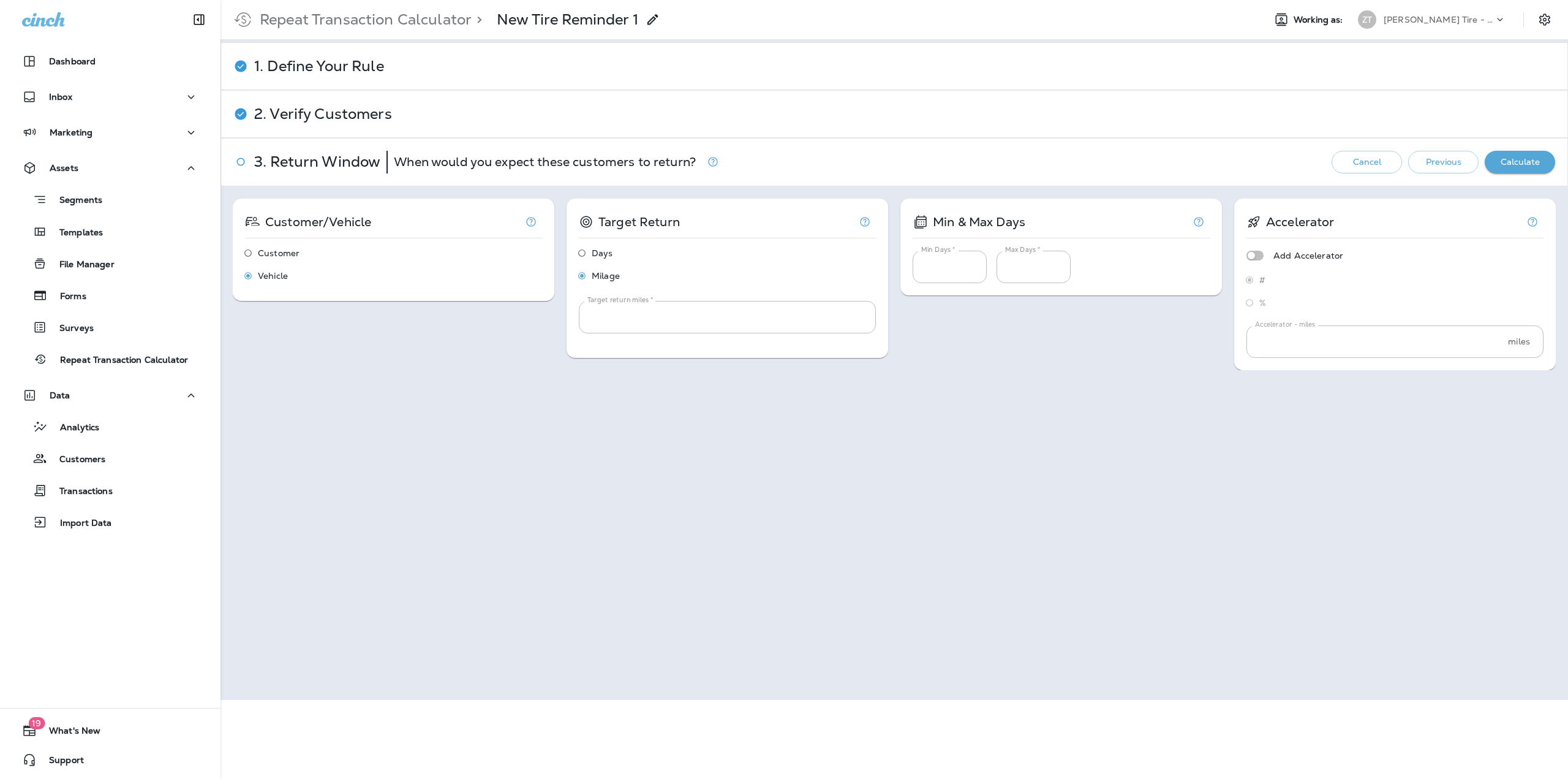
click at [1500, 164] on button "Calculate" at bounding box center [1519, 162] width 70 height 23
